Goal: Check status

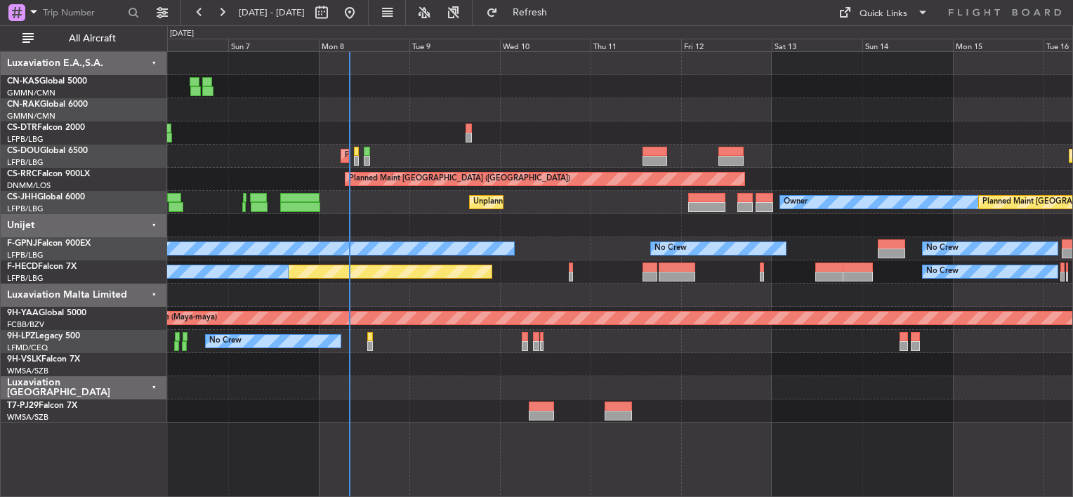
click at [438, 236] on div "Unplanned Maint Berlin (Brandenburg) Planned Maint Paris (Le Bourget) Planned M…" at bounding box center [619, 237] width 905 height 371
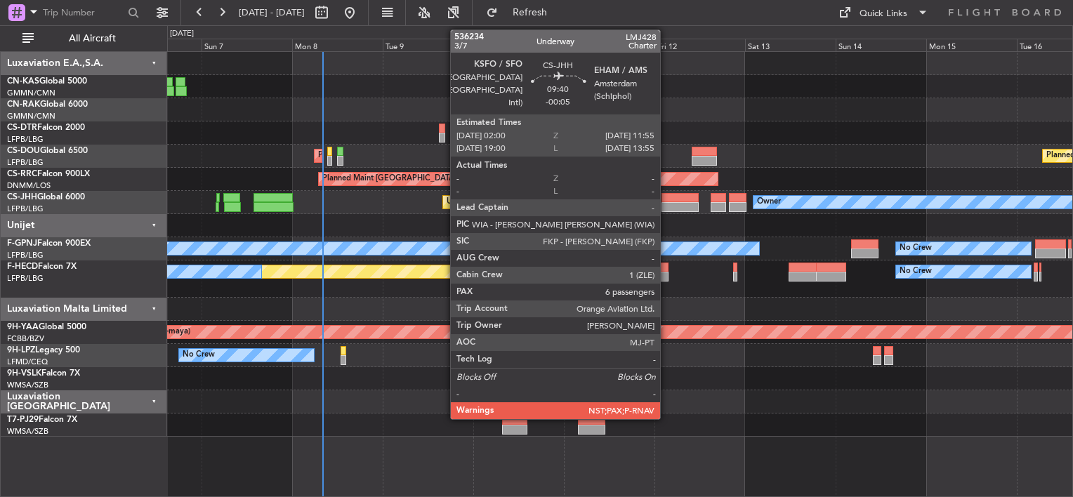
click at [674, 199] on div at bounding box center [681, 198] width 38 height 10
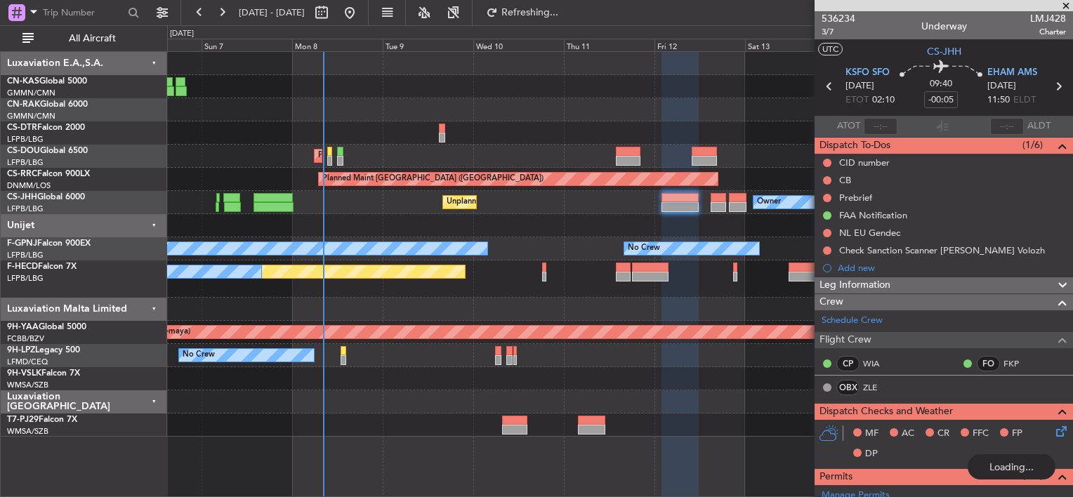
click at [523, 224] on div at bounding box center [619, 225] width 905 height 23
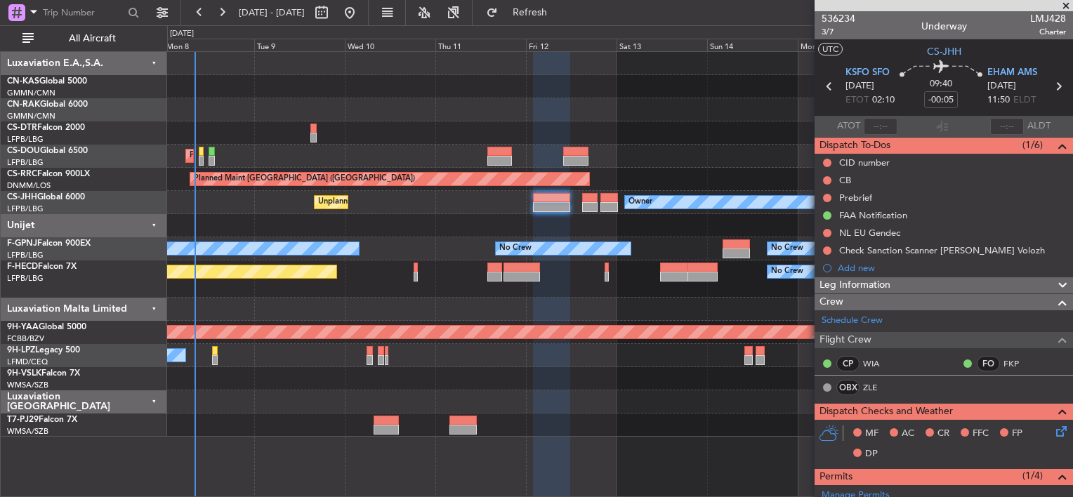
click at [632, 171] on div "Planned Maint Paris (Le Bourget)" at bounding box center [619, 179] width 905 height 23
